Goal: Information Seeking & Learning: Learn about a topic

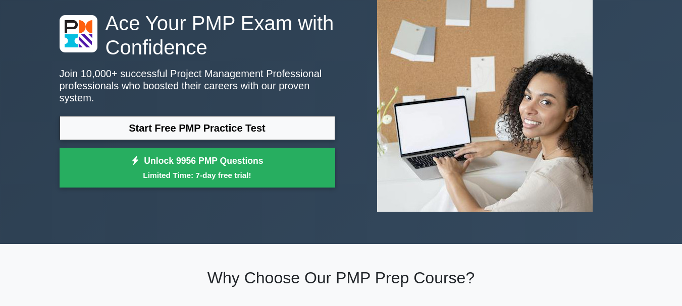
scroll to position [74, 0]
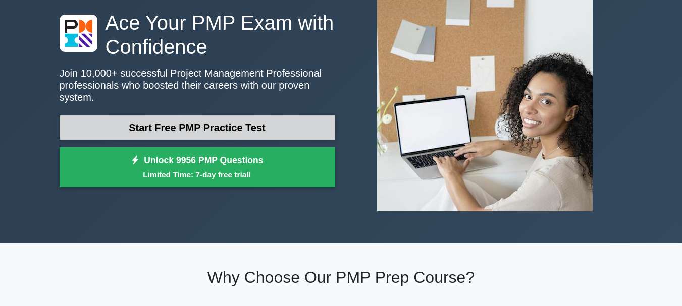
click at [141, 122] on link "Start Free PMP Practice Test" at bounding box center [198, 128] width 276 height 24
click at [200, 122] on link "Start Free PMP Practice Test" at bounding box center [198, 128] width 276 height 24
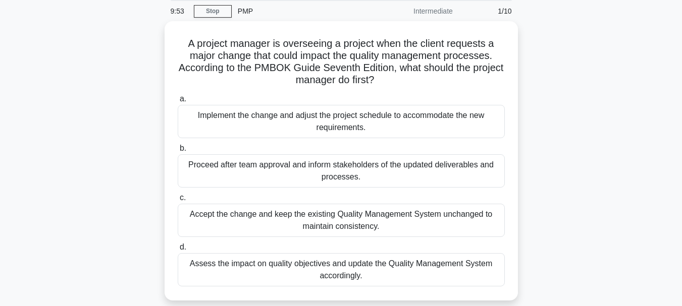
scroll to position [38, 0]
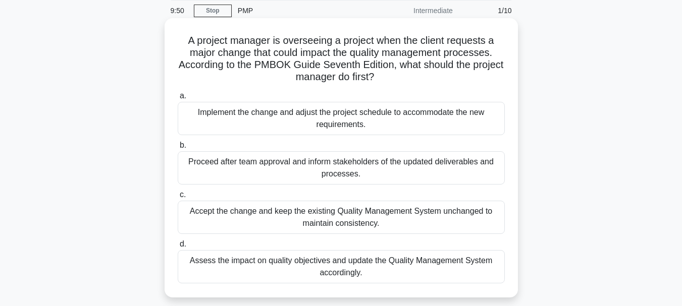
click at [245, 119] on div "Implement the change and adjust the project schedule to accommodate the new req…" at bounding box center [341, 118] width 327 height 33
click at [178, 99] on input "a. Implement the change and adjust the project schedule to accommodate the new …" at bounding box center [178, 96] width 0 height 7
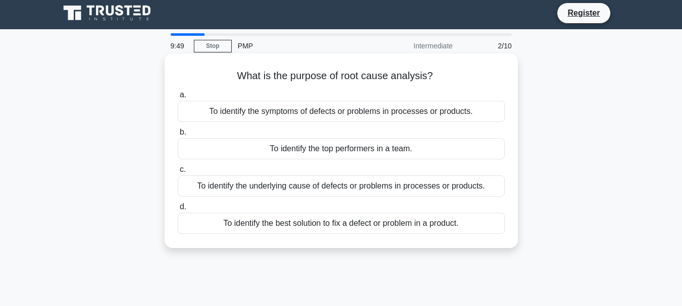
scroll to position [0, 0]
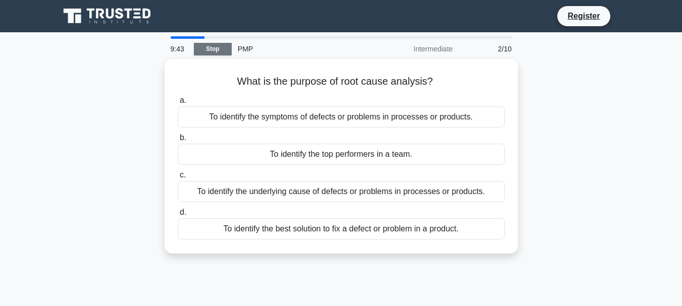
click at [218, 49] on link "Stop" at bounding box center [213, 49] width 38 height 13
